Goal: Participate in discussion

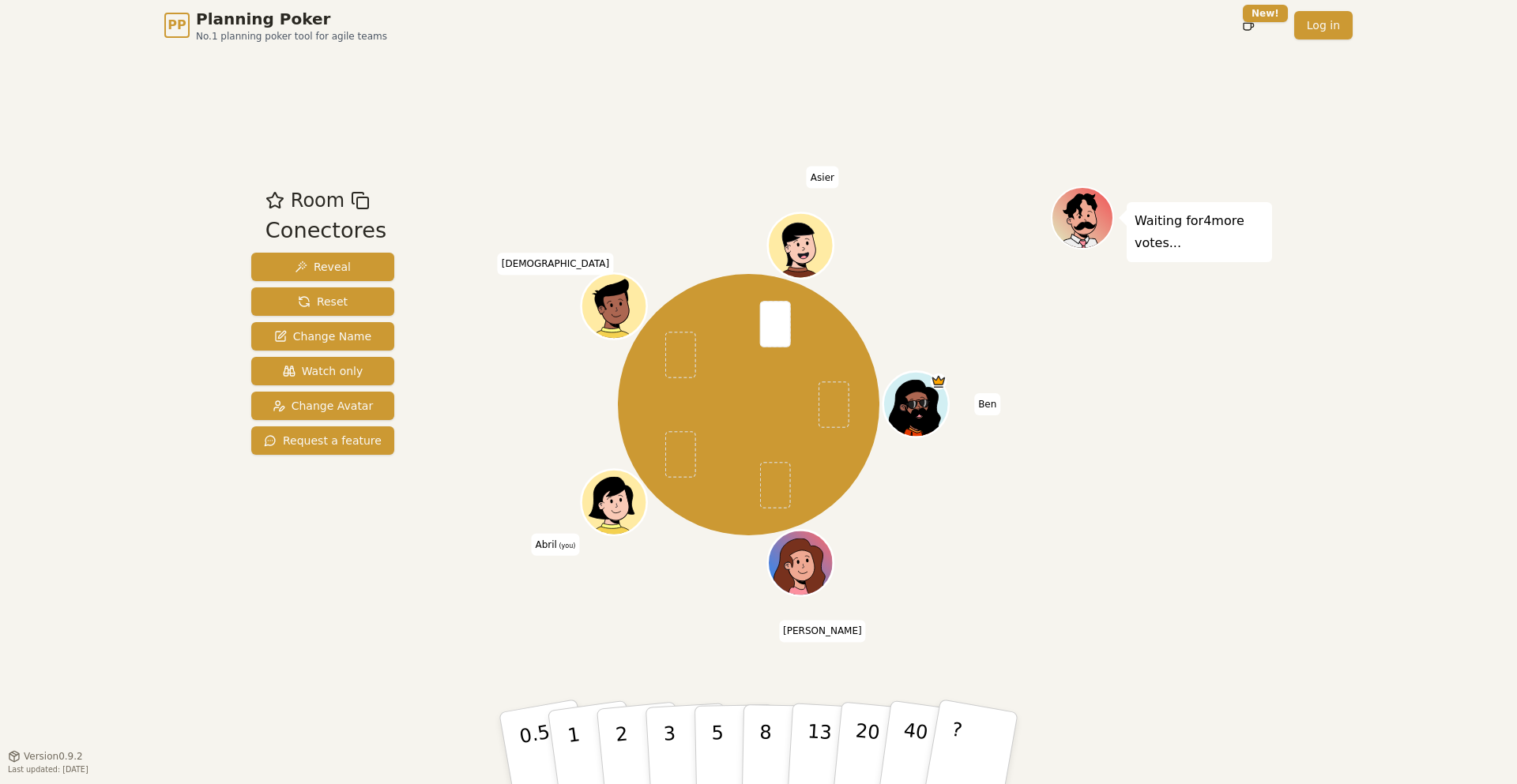
click at [841, 391] on div "Waiting for 4 more votes..." at bounding box center [1160, 403] width 221 height 434
click at [658, 391] on button "3" at bounding box center [688, 748] width 86 height 123
click at [477, 391] on div "Room Conectores Reveal Reset Change Name Watch only Change Avatar Request a fea…" at bounding box center [758, 403] width 1027 height 705
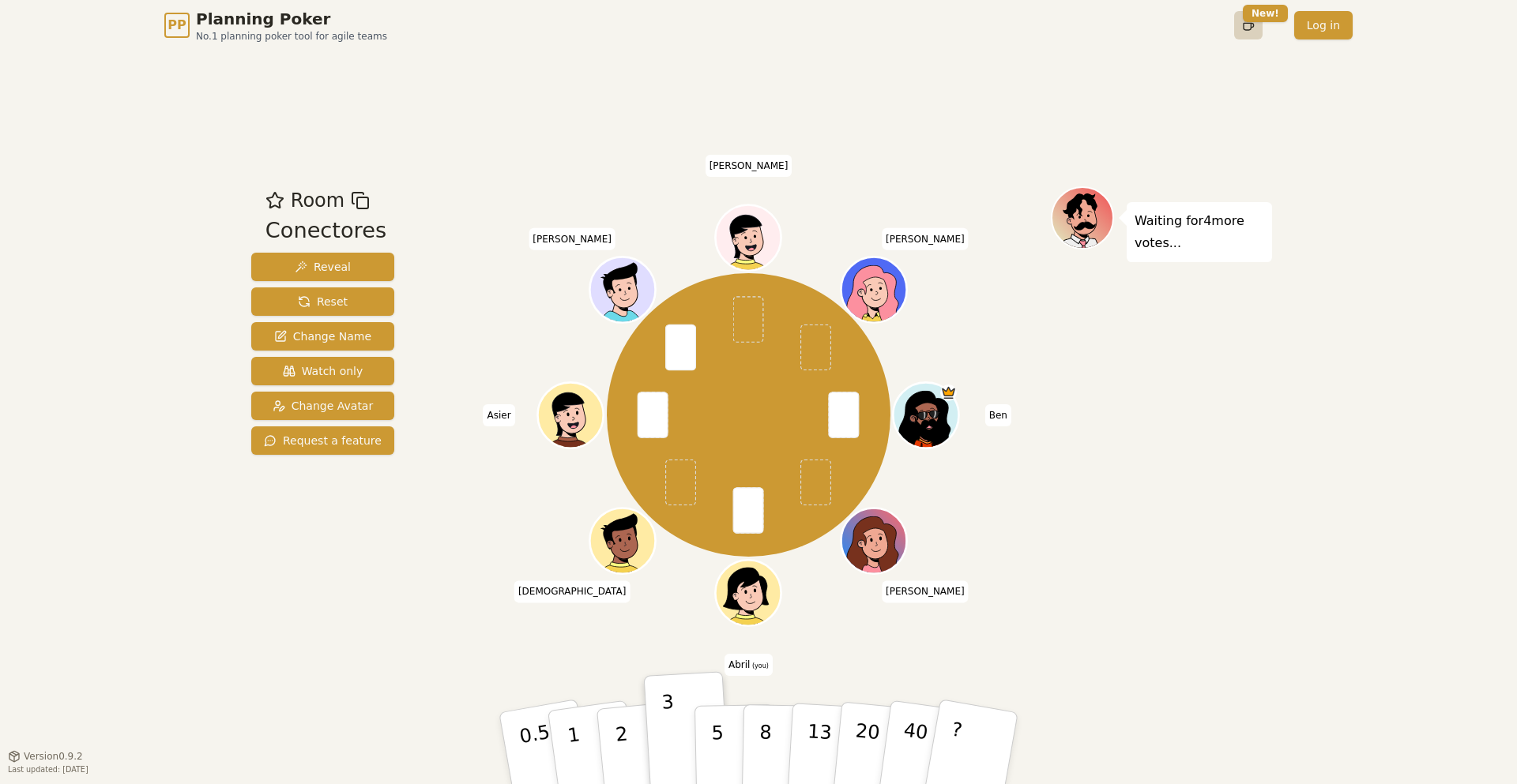
click at [841, 20] on html "PP Planning Poker No.1 planning poker tool for agile teams Toggle theme New! Lo…" at bounding box center [758, 392] width 1517 height 784
click at [841, 26] on html "PP Planning Poker No.1 planning poker tool for agile teams Toggle theme New! Lo…" at bounding box center [758, 392] width 1517 height 784
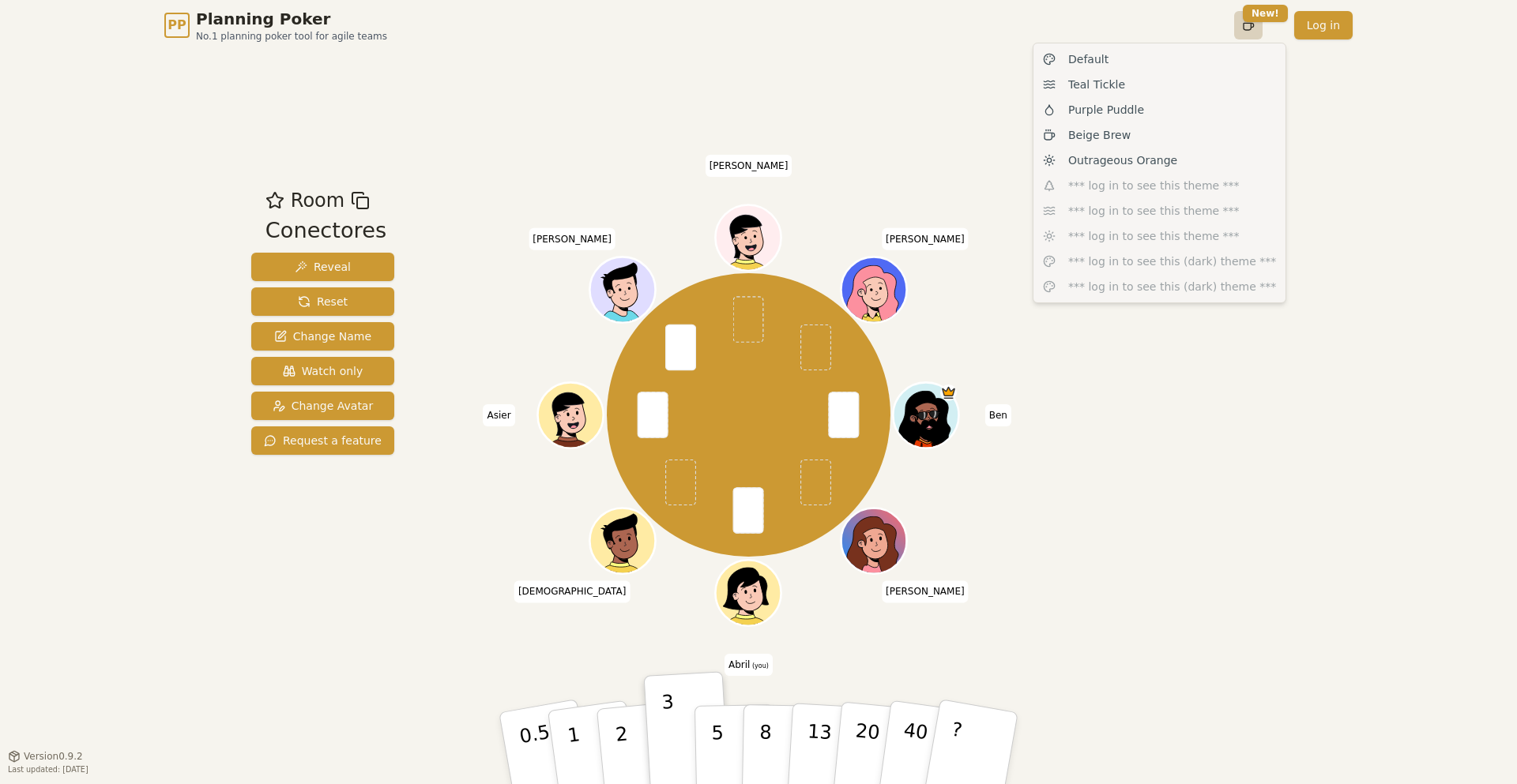
click at [841, 26] on html "PP Planning Poker No.1 planning poker tool for agile teams Toggle theme New! Lo…" at bounding box center [758, 392] width 1517 height 784
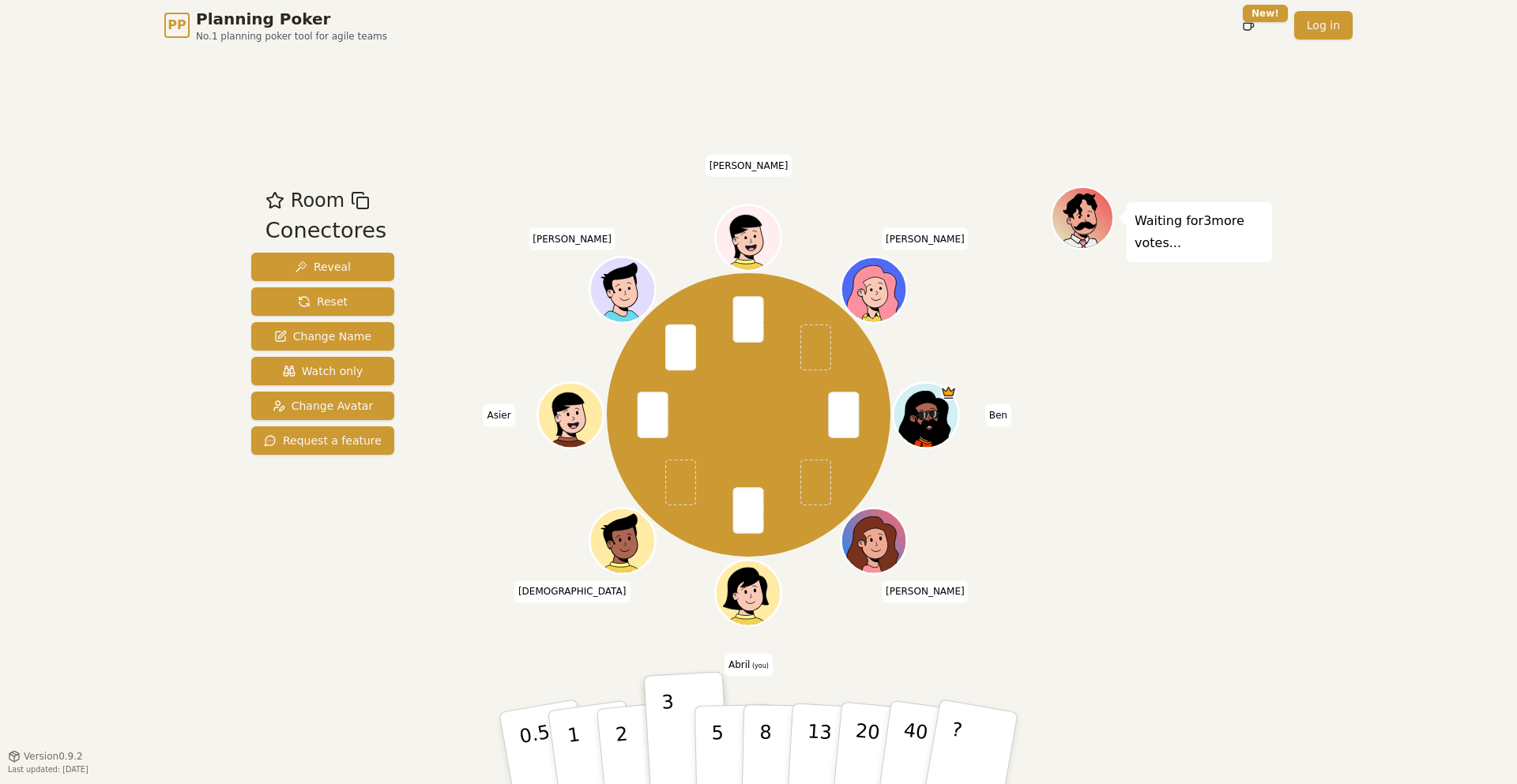
click at [574, 391] on div "[PERSON_NAME] [PERSON_NAME] (you) [DEMOGRAPHIC_DATA][PERSON_NAME] [PERSON_NAME]" at bounding box center [748, 416] width 604 height 402
click at [463, 391] on div "[PERSON_NAME] [PERSON_NAME] (you) [DEMOGRAPHIC_DATA][PERSON_NAME] [PERSON_NAME]" at bounding box center [748, 416] width 604 height 402
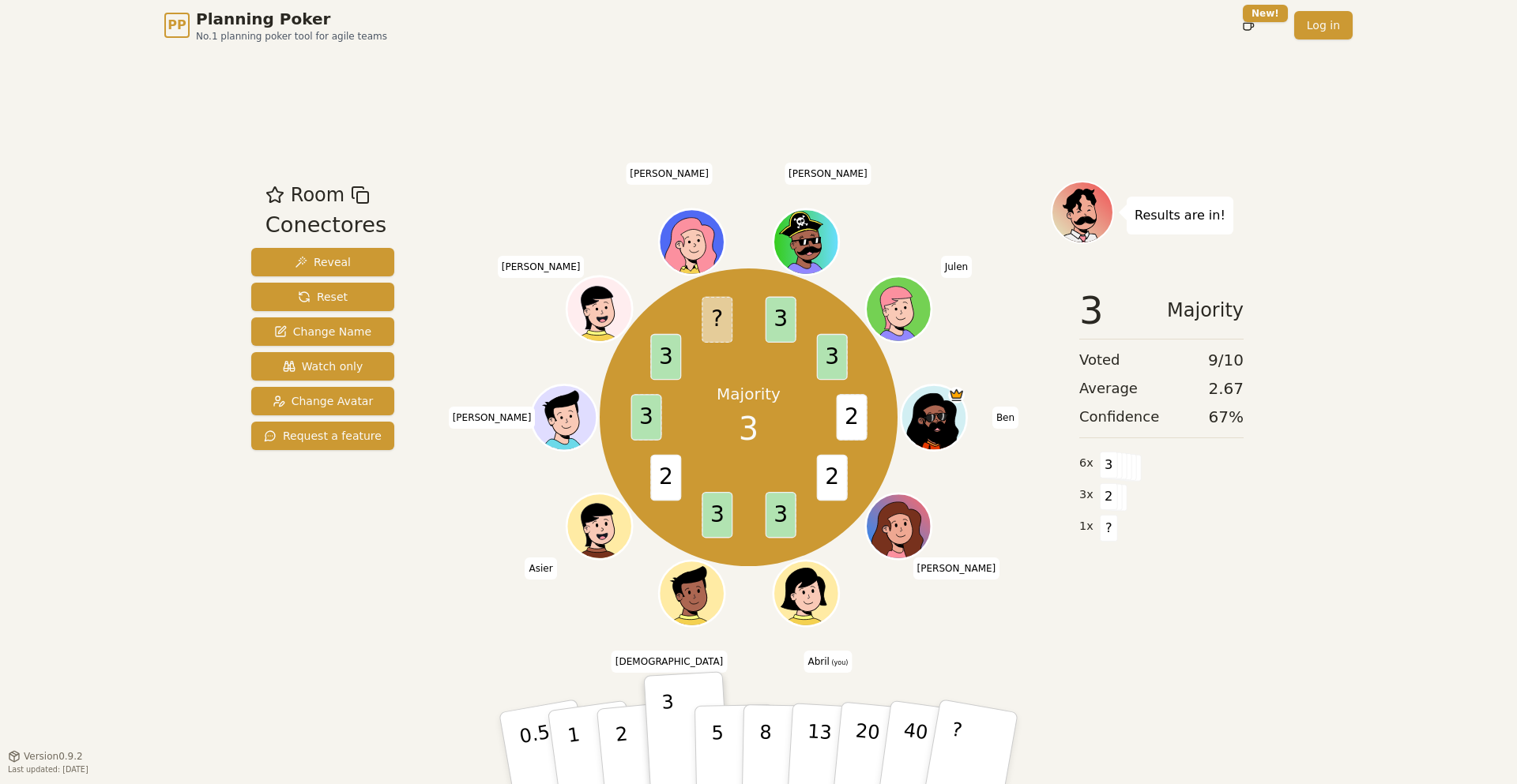
click at [103, 327] on div "PP Planning Poker No.1 planning poker tool for agile teams Toggle theme New! Lo…" at bounding box center [758, 392] width 1517 height 784
click at [155, 391] on div "PP Planning Poker No.1 planning poker tool for agile teams Toggle theme New! Lo…" at bounding box center [758, 392] width 1517 height 784
